Goal: Navigation & Orientation: Understand site structure

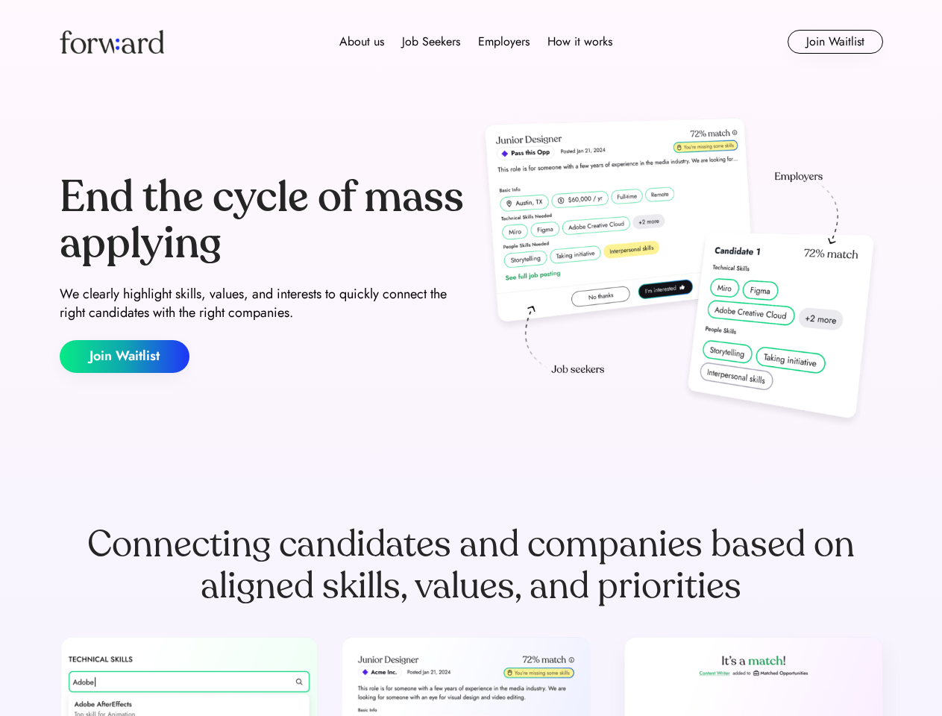
click at [471, 358] on div "End the cycle of mass applying We clearly highlight skills, values, and interes…" at bounding box center [471, 273] width 823 height 321
click at [471, 42] on div "About us Job Seekers Employers How it works" at bounding box center [476, 42] width 588 height 18
click at [112, 42] on img at bounding box center [112, 42] width 104 height 24
click at [476, 42] on div "About us Job Seekers Employers How it works" at bounding box center [476, 42] width 588 height 18
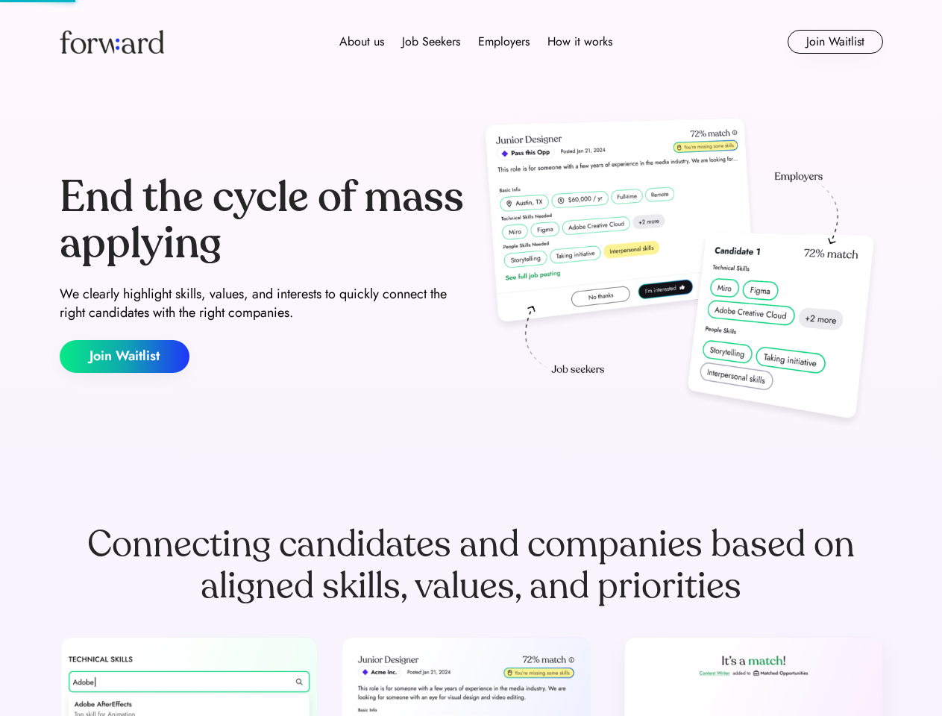
click at [362, 42] on div "About us" at bounding box center [361, 42] width 45 height 18
click at [431, 42] on div "Job Seekers" at bounding box center [431, 42] width 58 height 18
click at [503, 42] on div "Employers" at bounding box center [503, 42] width 51 height 18
click at [579, 42] on div "How it works" at bounding box center [579, 42] width 65 height 18
click at [835, 42] on button "Join Waitlist" at bounding box center [835, 42] width 95 height 24
